Goal: Share content

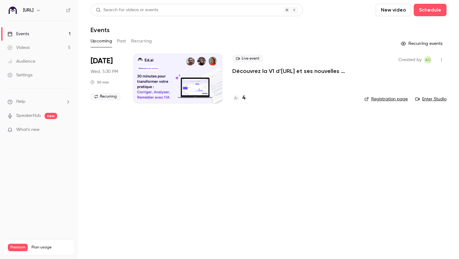
click at [27, 66] on link "Audience" at bounding box center [39, 62] width 78 height 14
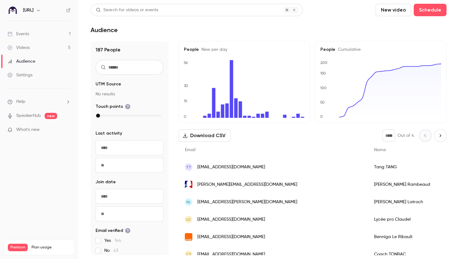
click at [30, 45] on link "Videos 5" at bounding box center [39, 48] width 78 height 14
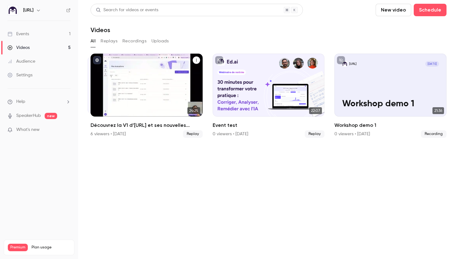
click at [170, 89] on div "Découvrez la V1 d’Ed.ai et ses nouvelles fonctionnalités !" at bounding box center [147, 85] width 112 height 63
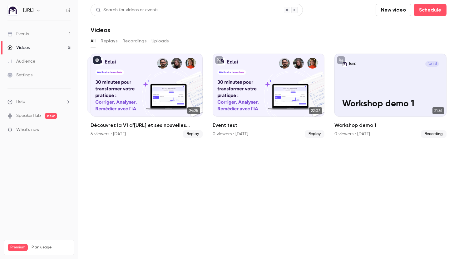
click at [109, 43] on button "Replays" at bounding box center [109, 41] width 17 height 10
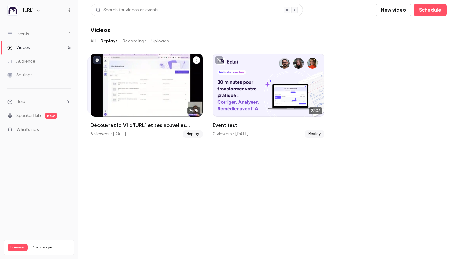
click at [153, 78] on div "Découvrez la V1 d’Ed.ai et ses nouvelles fonctionnalités !" at bounding box center [147, 85] width 112 height 63
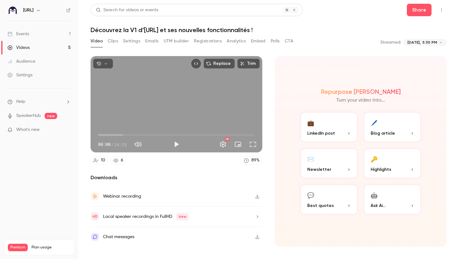
click at [421, 3] on main "**********" at bounding box center [268, 129] width 381 height 259
click at [418, 8] on button "Share" at bounding box center [419, 10] width 25 height 12
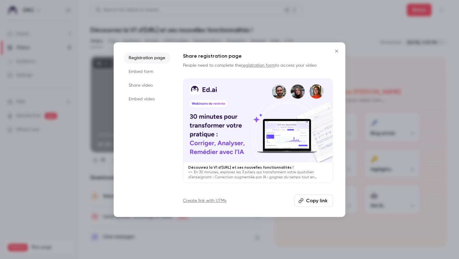
click at [257, 66] on link "registration form" at bounding box center [258, 65] width 34 height 4
click at [308, 203] on button "Copy link" at bounding box center [313, 201] width 38 height 12
